Goal: Task Accomplishment & Management: Complete application form

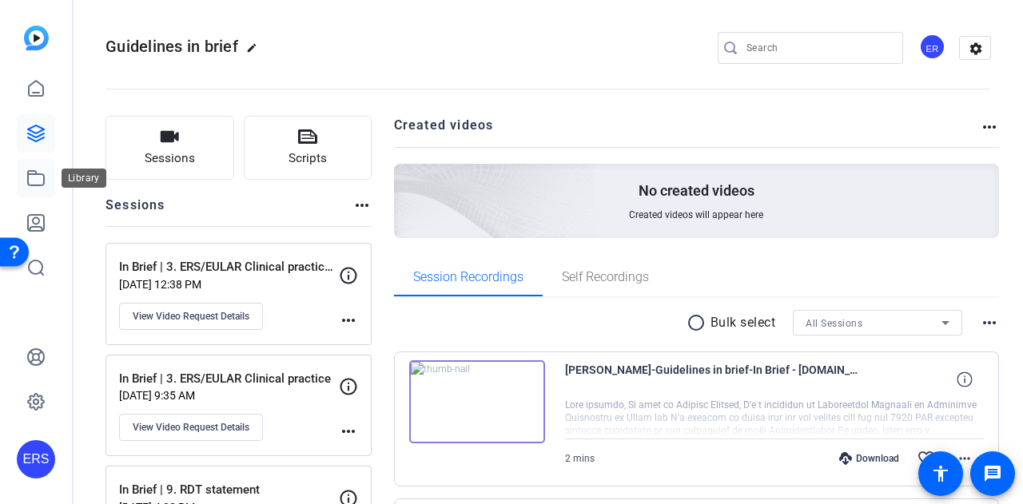
click at [33, 188] on link at bounding box center [36, 178] width 38 height 38
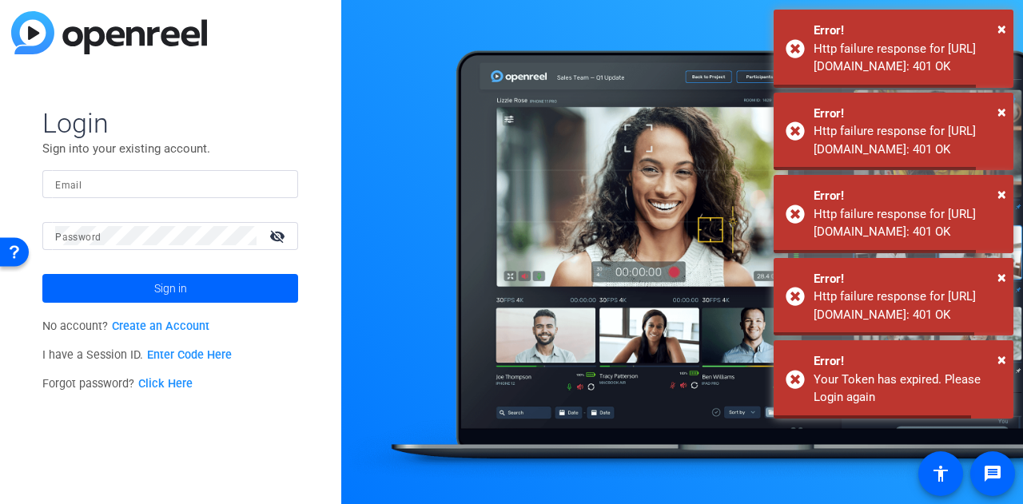
click at [34, 133] on div "Login Sign into your existing account. Email Password visibility_off Sign in No…" at bounding box center [170, 252] width 341 height 504
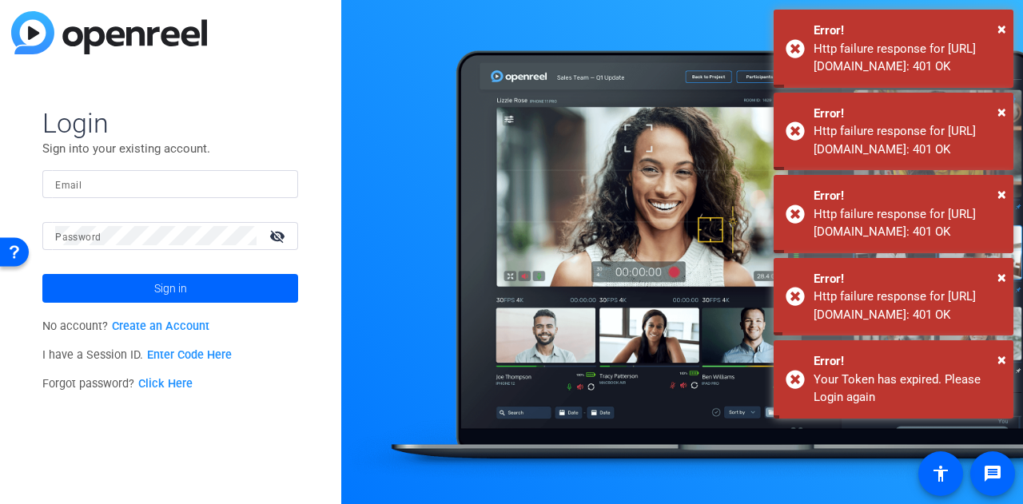
click at [140, 185] on input "Email" at bounding box center [170, 183] width 230 height 19
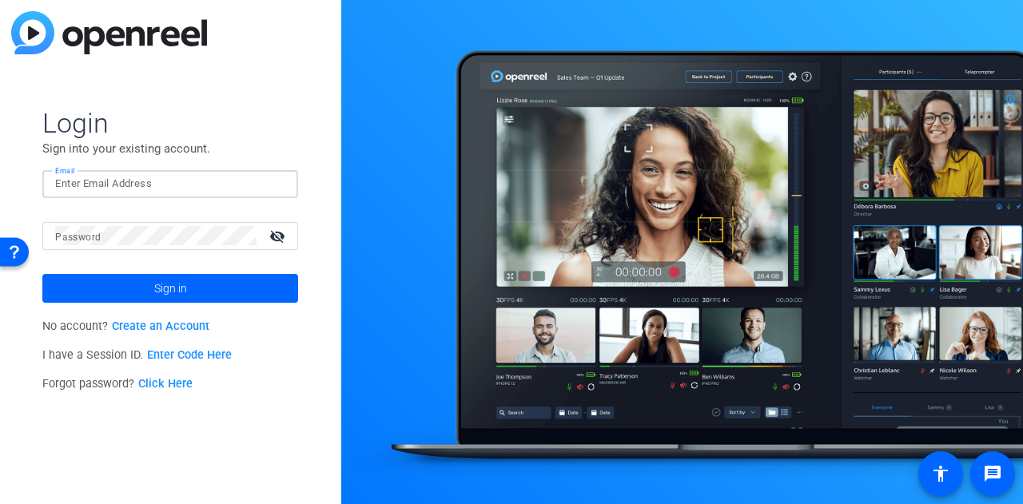
click at [141, 184] on input "Email" at bounding box center [170, 183] width 230 height 19
type input "[PERSON_NAME]"
type input "e-learning@ersnet.org"
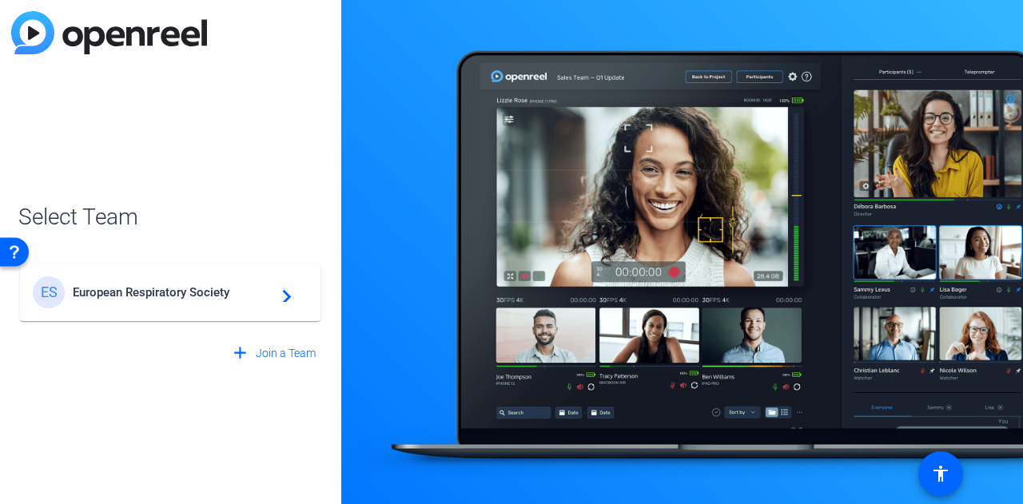
click at [264, 303] on div "ES European Respiratory Society navigate_next" at bounding box center [170, 292] width 275 height 32
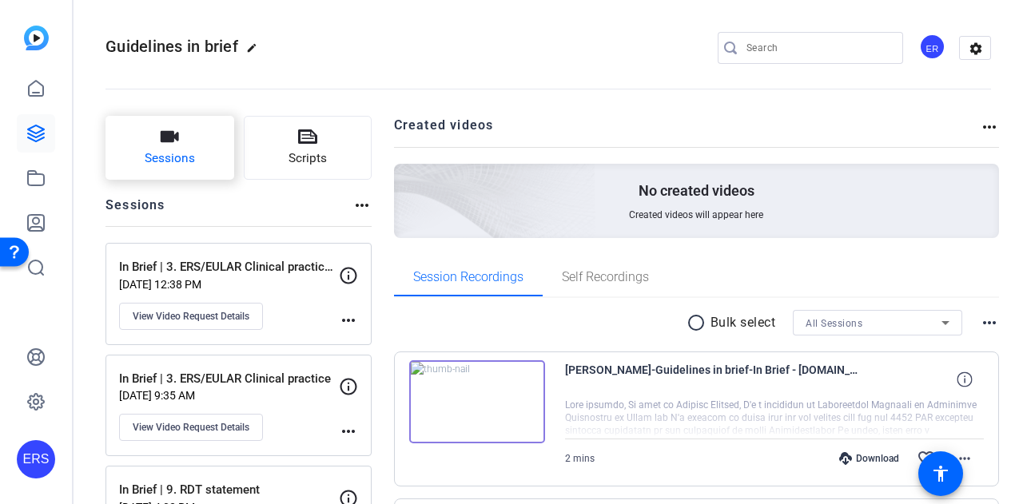
click at [174, 143] on icon "button" at bounding box center [169, 136] width 19 height 19
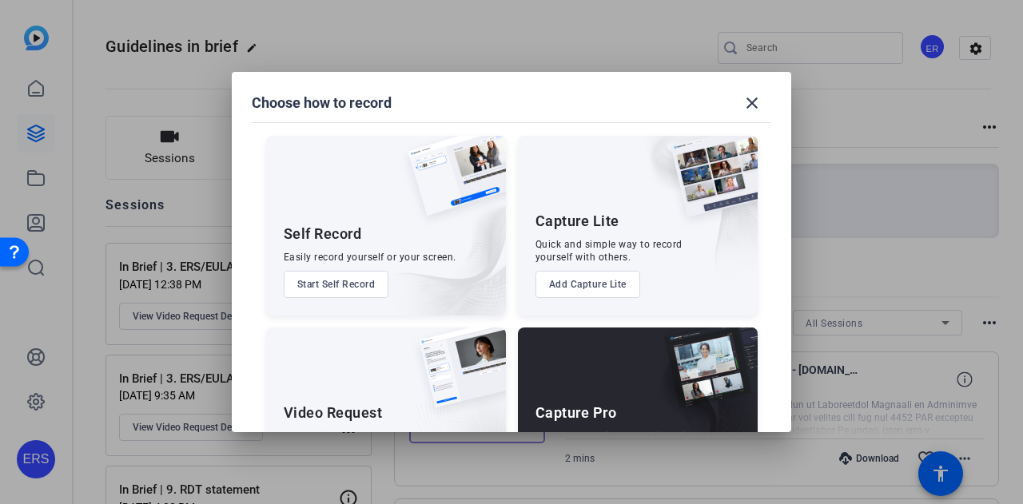
scroll to position [91, 0]
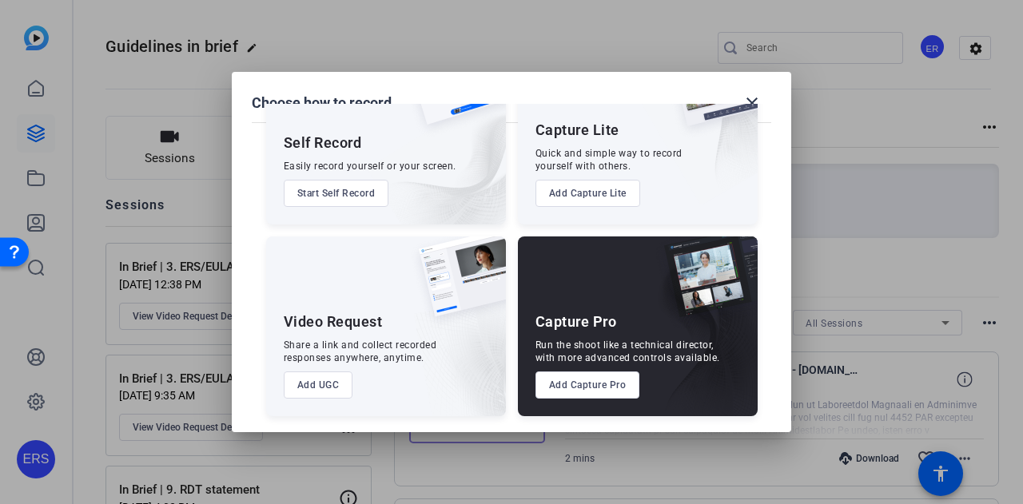
click at [320, 387] on button "Add UGC" at bounding box center [319, 385] width 70 height 27
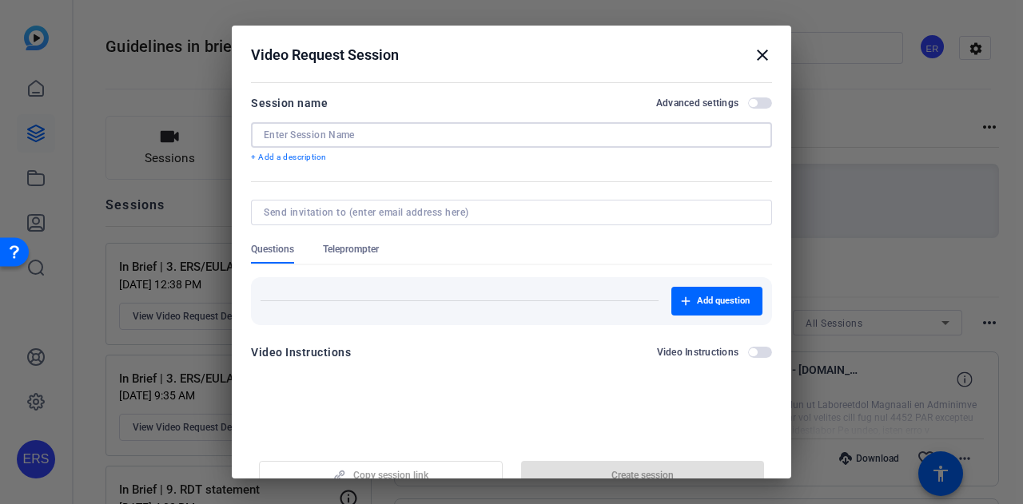
click at [340, 137] on input at bounding box center [511, 135] width 495 height 13
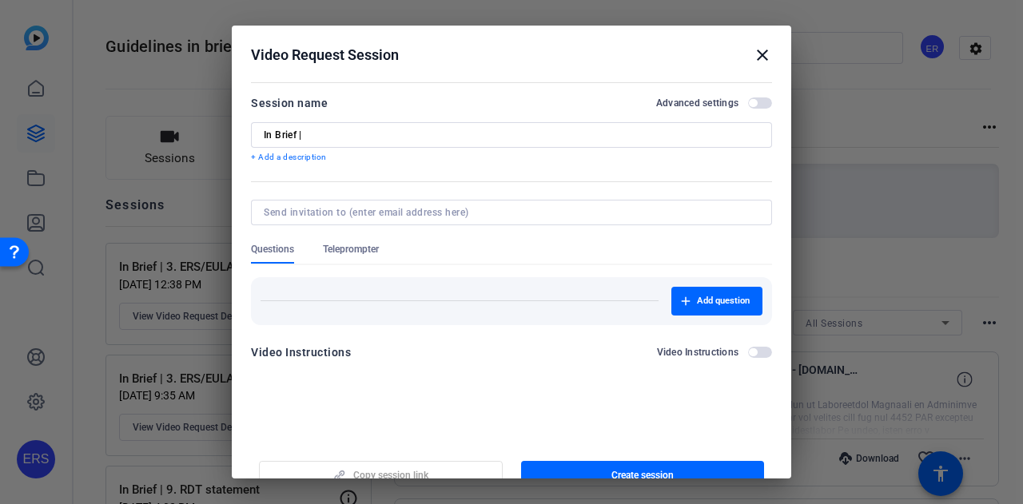
click at [379, 136] on input "In Brief |" at bounding box center [511, 135] width 495 height 13
paste input "management of community-acquired and no"
drag, startPoint x: 539, startPoint y: 135, endPoint x: 674, endPoint y: 119, distance: 136.0
click at [411, 130] on input "In Brief | management of community-acquired and no" at bounding box center [511, 135] width 495 height 13
click at [534, 135] on input "In Brief | management of community-acquired and no" at bounding box center [511, 135] width 495 height 13
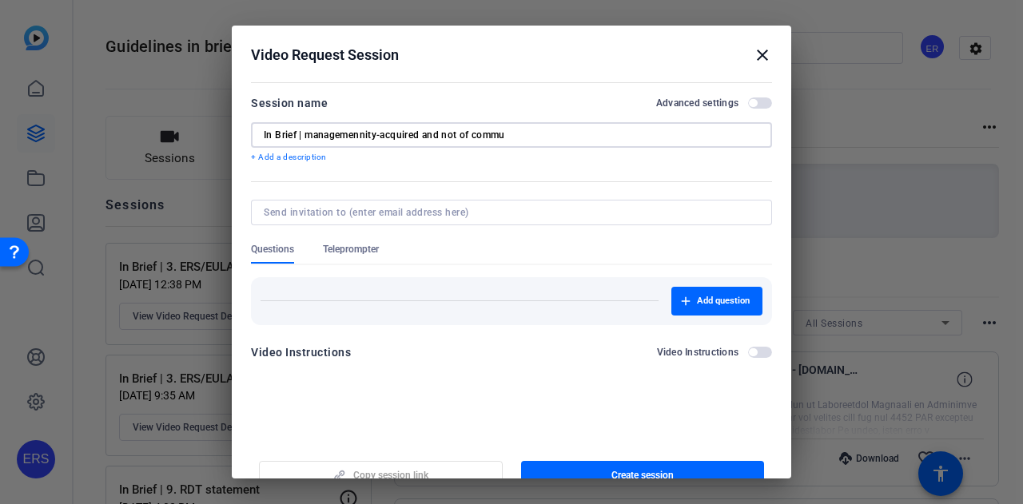
click at [442, 138] on input "In Brief | managemennity-acquired and not of commu" at bounding box center [511, 135] width 495 height 13
drag, startPoint x: 526, startPoint y: 137, endPoint x: 306, endPoint y: 135, distance: 219.7
click at [306, 135] on input "In Brief | managemennity-acquired and not of commu" at bounding box center [511, 135] width 495 height 13
paste input "nosocomial pneumonia"
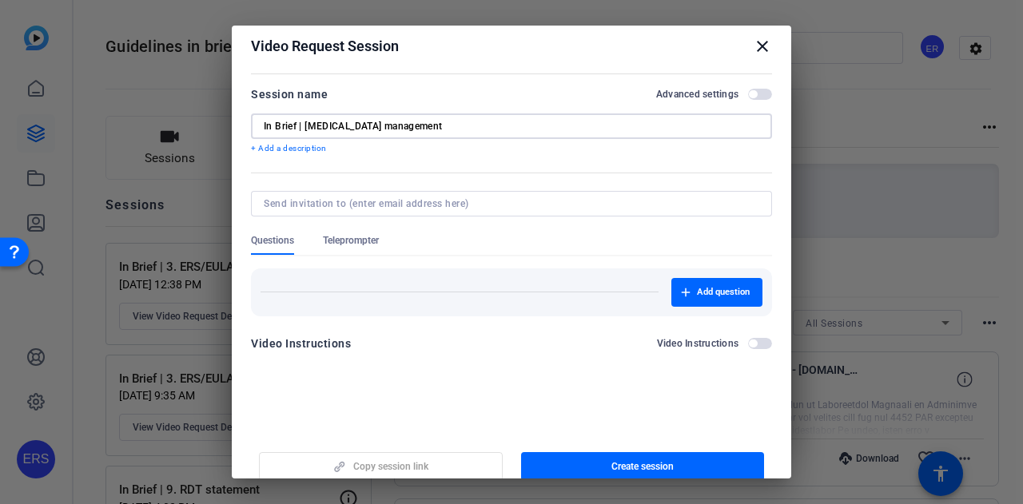
scroll to position [0, 0]
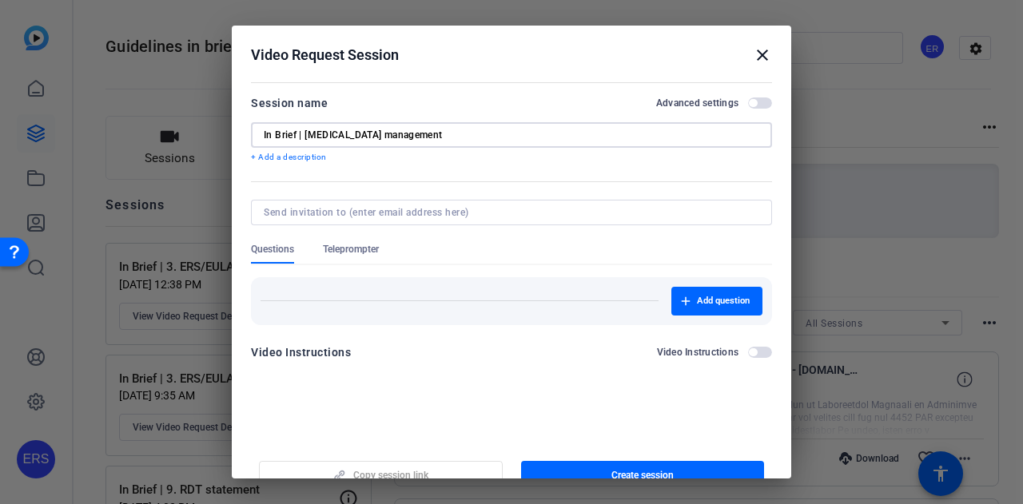
click at [306, 135] on input "In Brief | nosocomial pneumonia management" at bounding box center [511, 135] width 495 height 13
type input "In Brief | 10. nosocomial pneumonia management"
click at [646, 463] on span "button" at bounding box center [643, 475] width 244 height 38
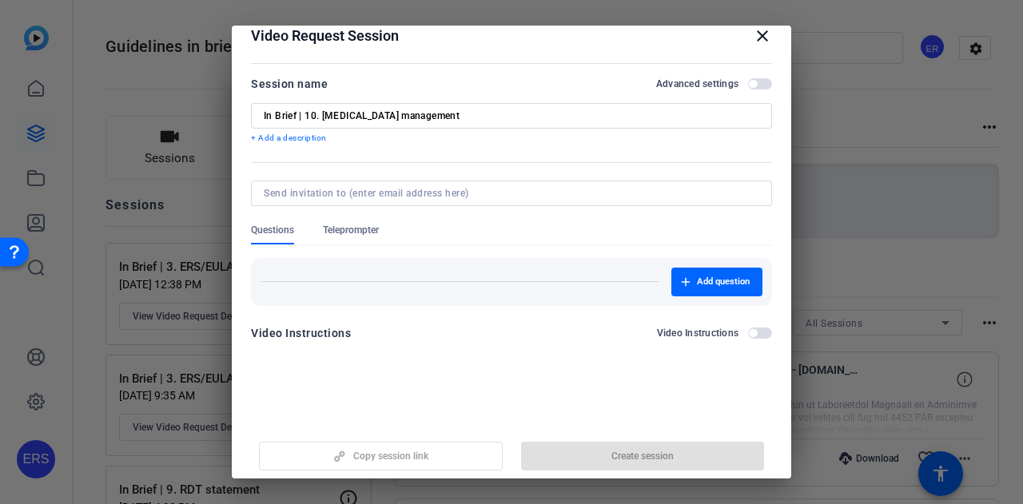
scroll to position [25, 0]
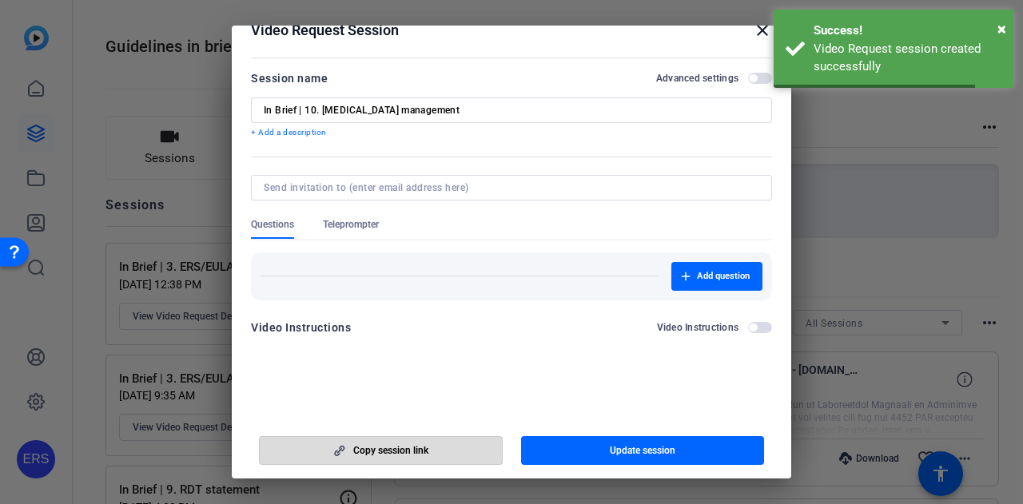
click at [447, 453] on span "button" at bounding box center [381, 450] width 242 height 38
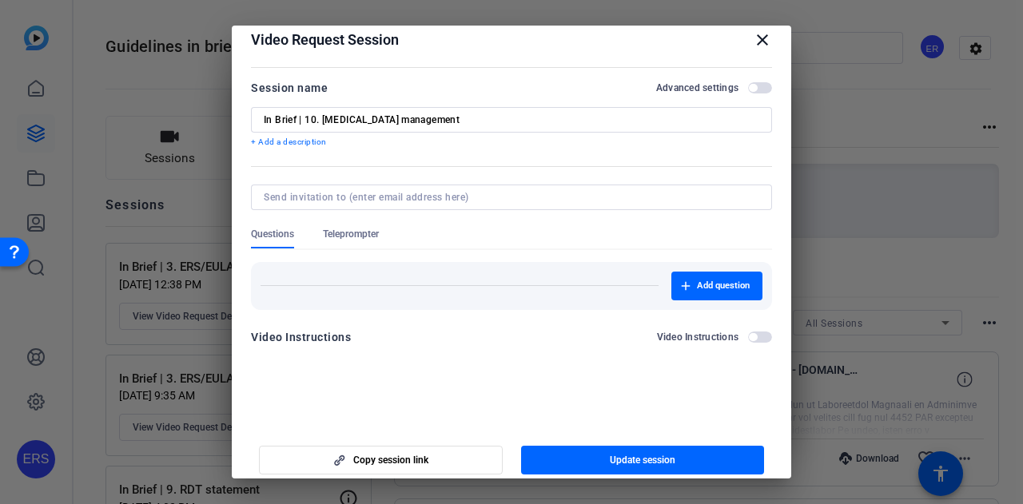
scroll to position [0, 0]
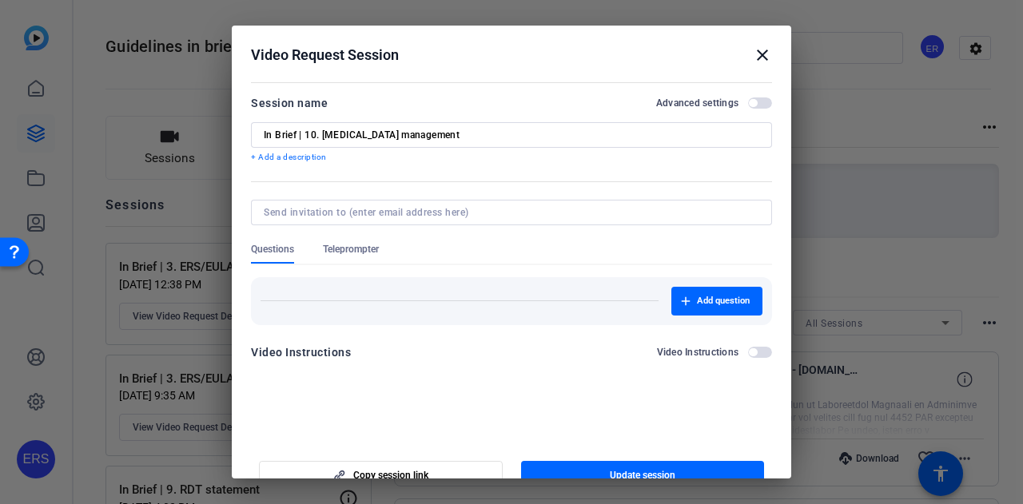
drag, startPoint x: 752, startPoint y: 55, endPoint x: 712, endPoint y: 100, distance: 60.0
click at [753, 55] on mat-icon "close" at bounding box center [762, 55] width 19 height 19
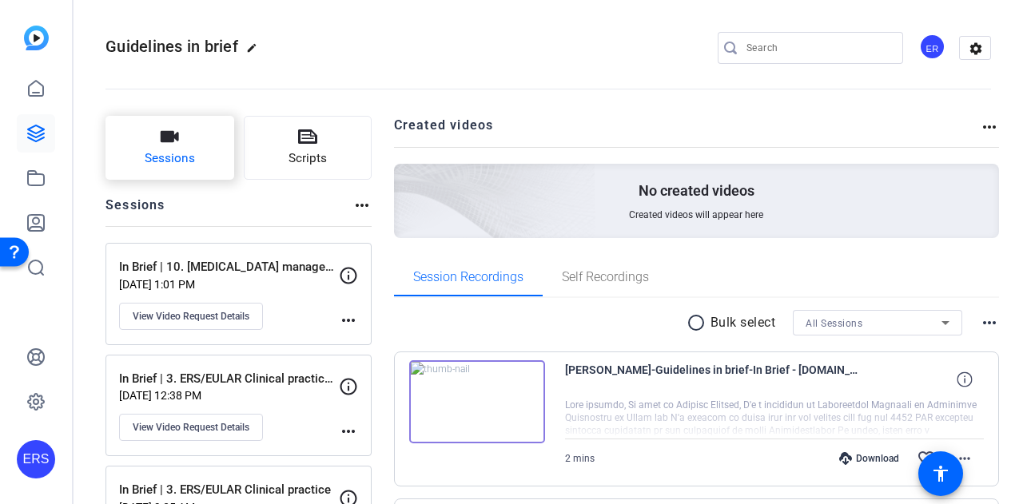
click at [165, 140] on icon "button" at bounding box center [170, 136] width 18 height 11
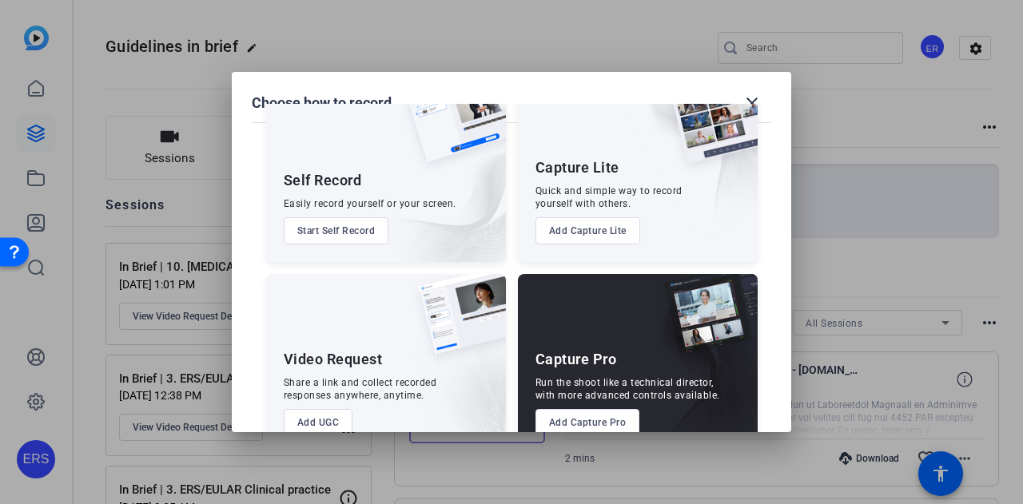
scroll to position [91, 0]
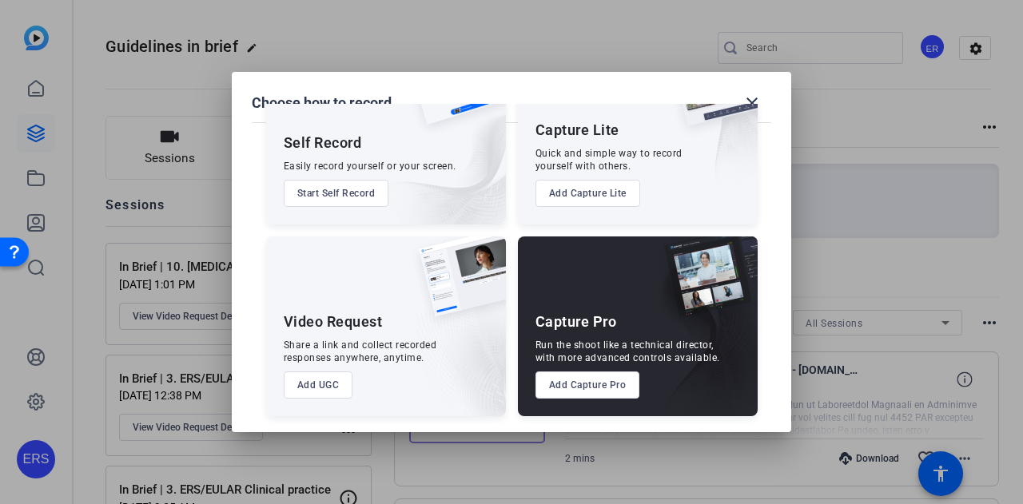
click at [308, 392] on button "Add UGC" at bounding box center [319, 385] width 70 height 27
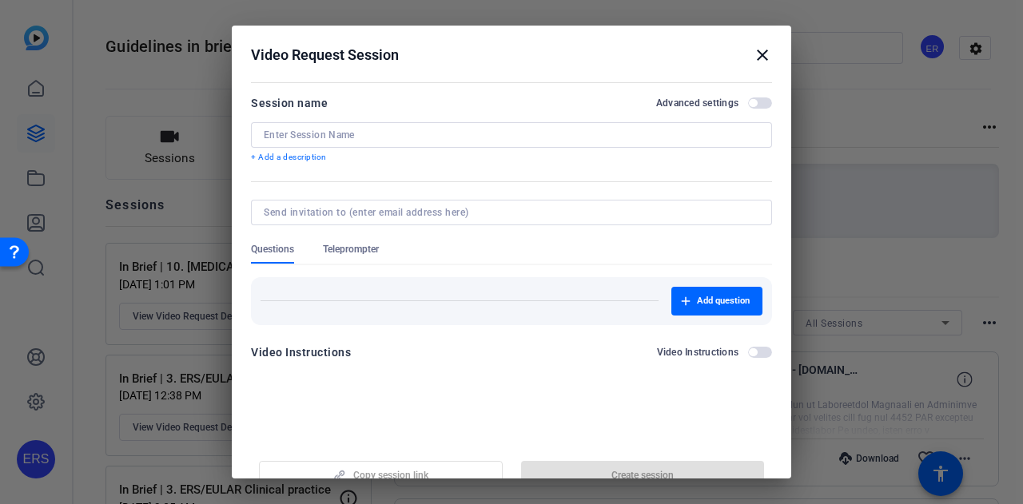
click at [364, 122] on div at bounding box center [511, 135] width 495 height 26
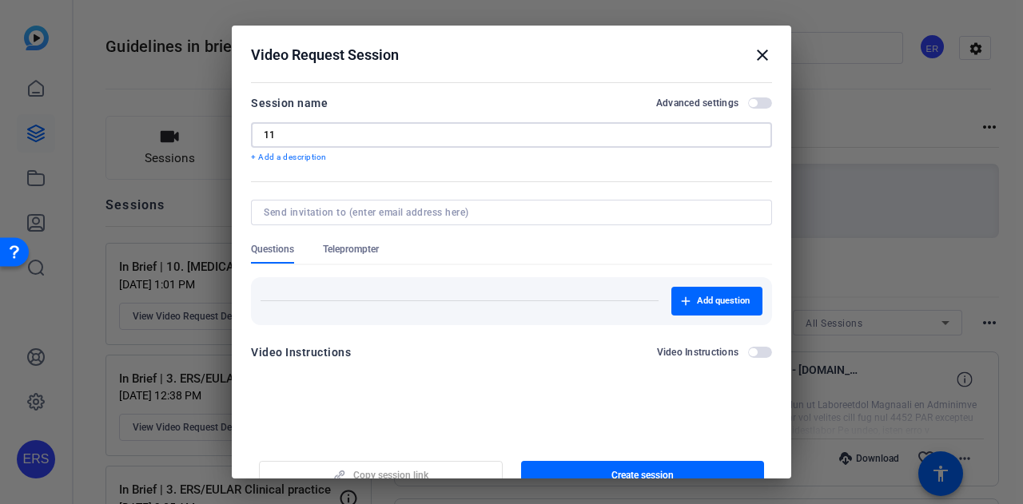
type input "1"
paste input "Dyspnoea: a multidimensional and mu"
click at [321, 132] on input "In Brief | 11. Dyspnoea: a multidimensional and mu" at bounding box center [511, 135] width 495 height 13
drag, startPoint x: 380, startPoint y: 133, endPoint x: 367, endPoint y: 134, distance: 13.6
click at [367, 134] on input "In Brief | 11. Dyspnoea: a multidimensional and mu" at bounding box center [511, 135] width 495 height 13
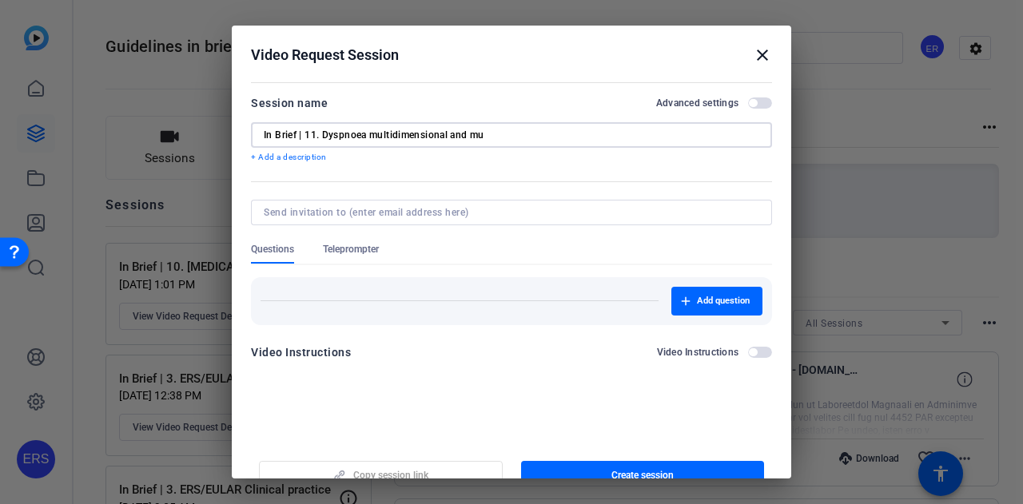
click at [499, 140] on input "In Brief | 11. Dyspnoea multidimensional and mu" at bounding box center [511, 135] width 495 height 13
drag, startPoint x: 499, startPoint y: 137, endPoint x: 372, endPoint y: 135, distance: 126.2
click at [372, 135] on input "In Brief | 11. Dyspnoea multidimensional and mu" at bounding box center [511, 135] width 495 height 13
type input "In Brief | 11. Dyspnoea"
click at [507, 270] on div "Add question" at bounding box center [511, 295] width 521 height 60
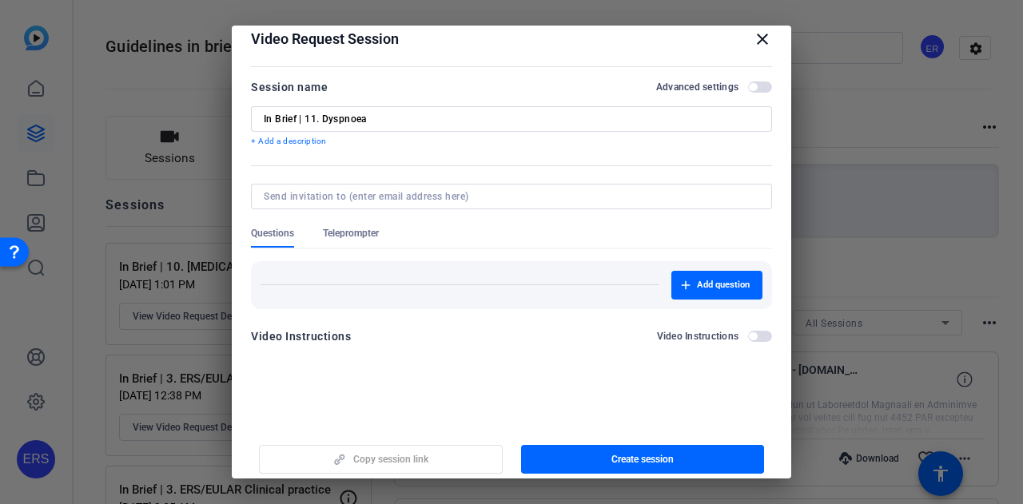
scroll to position [25, 0]
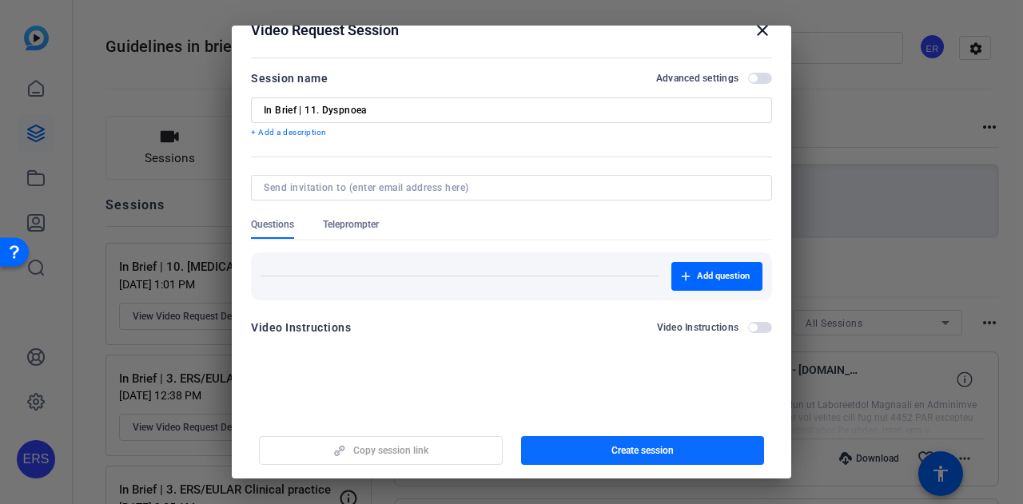
click at [598, 443] on span "button" at bounding box center [643, 450] width 244 height 38
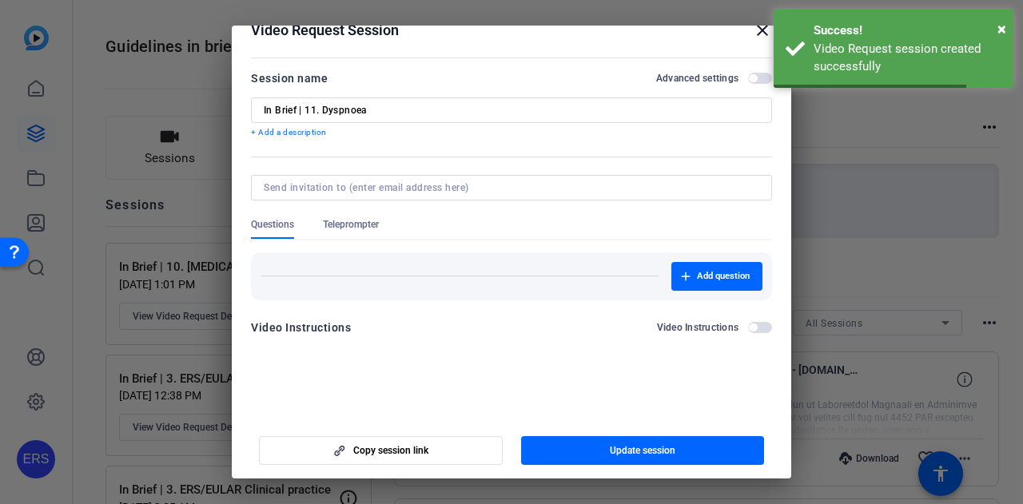
click at [877, 148] on div at bounding box center [511, 252] width 1023 height 504
